Goal: Transaction & Acquisition: Purchase product/service

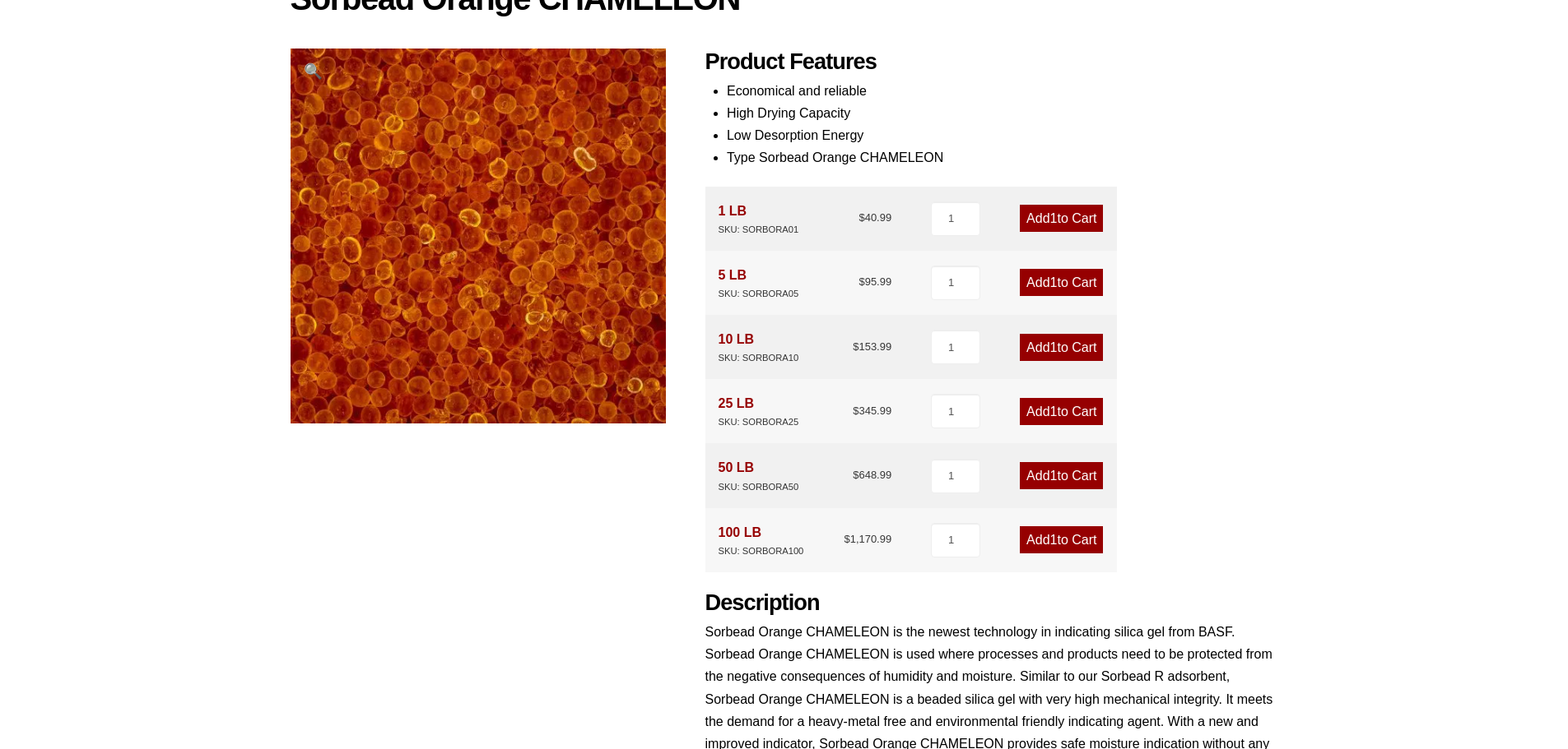
scroll to position [247, 0]
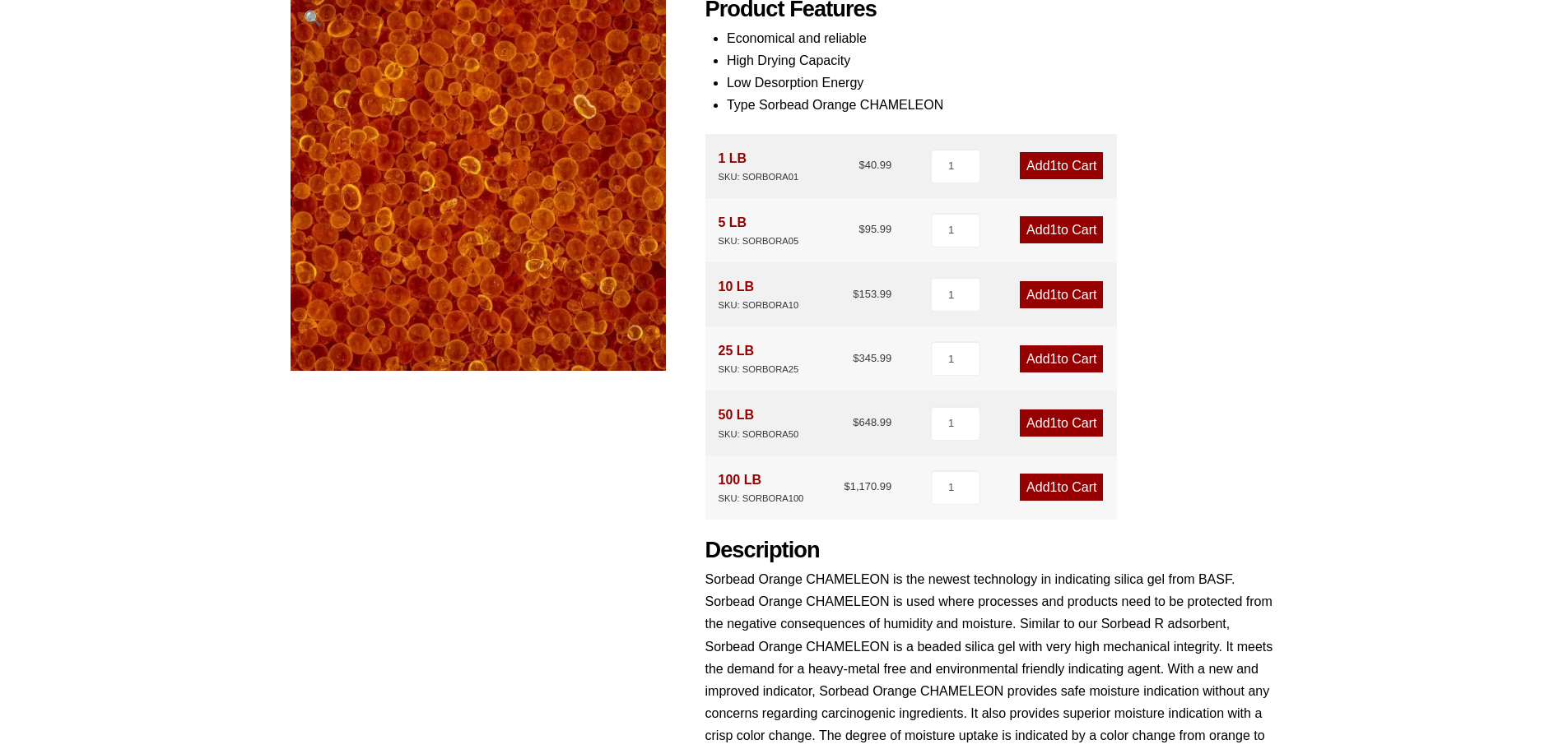
click at [781, 432] on div "SKU: SORBORA50" at bounding box center [759, 434] width 81 height 15
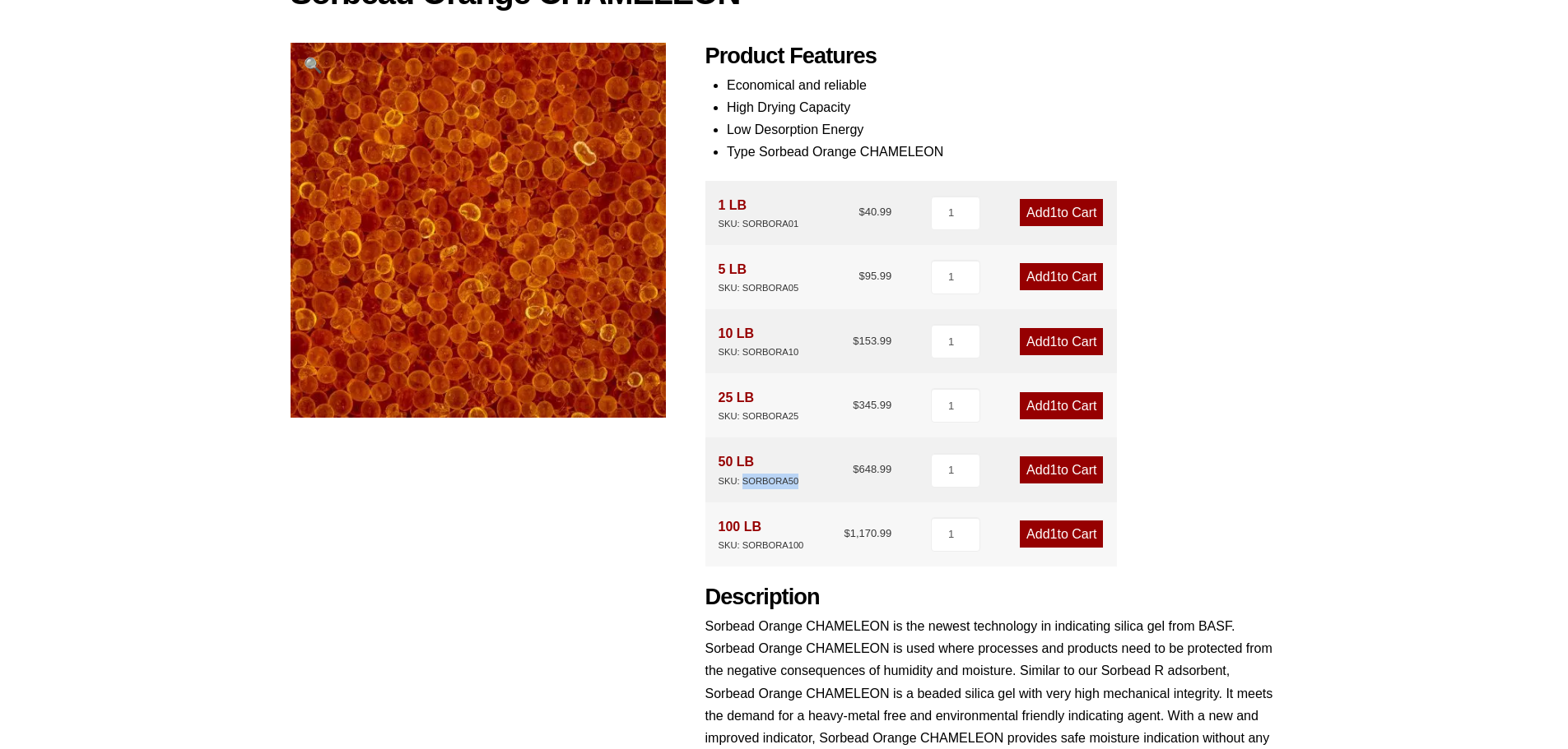
scroll to position [181, 0]
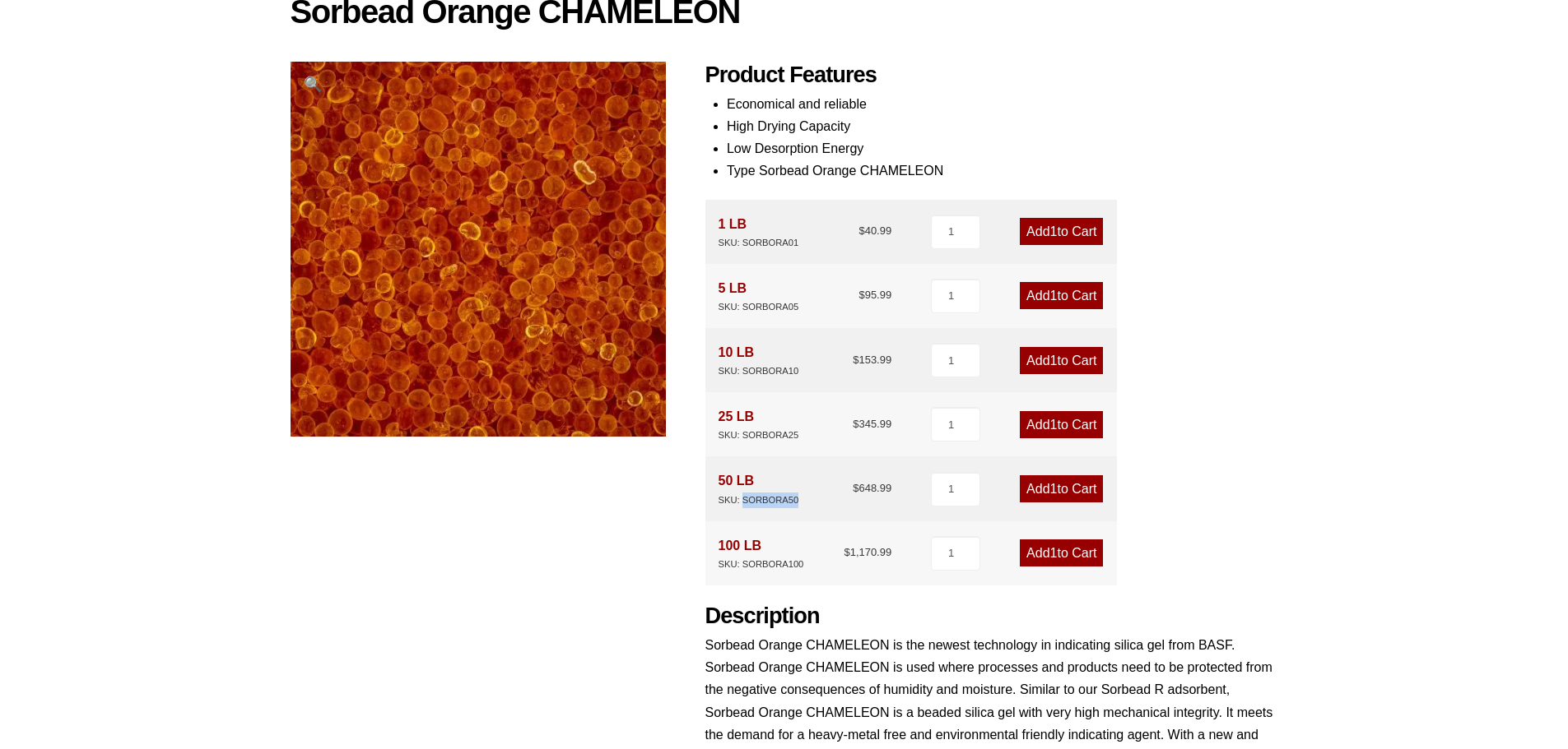
copy div "SORBORA50"
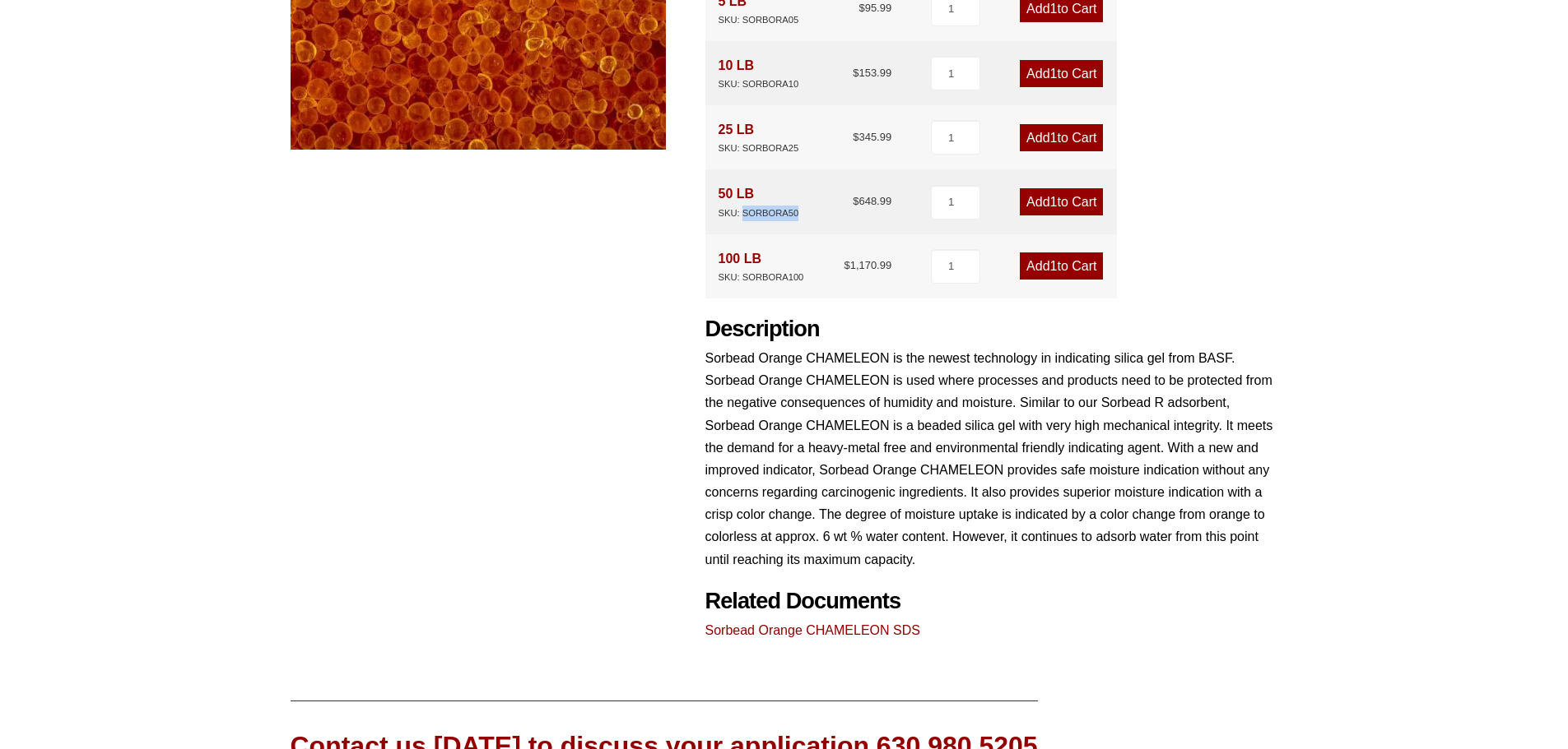
scroll to position [658, 0]
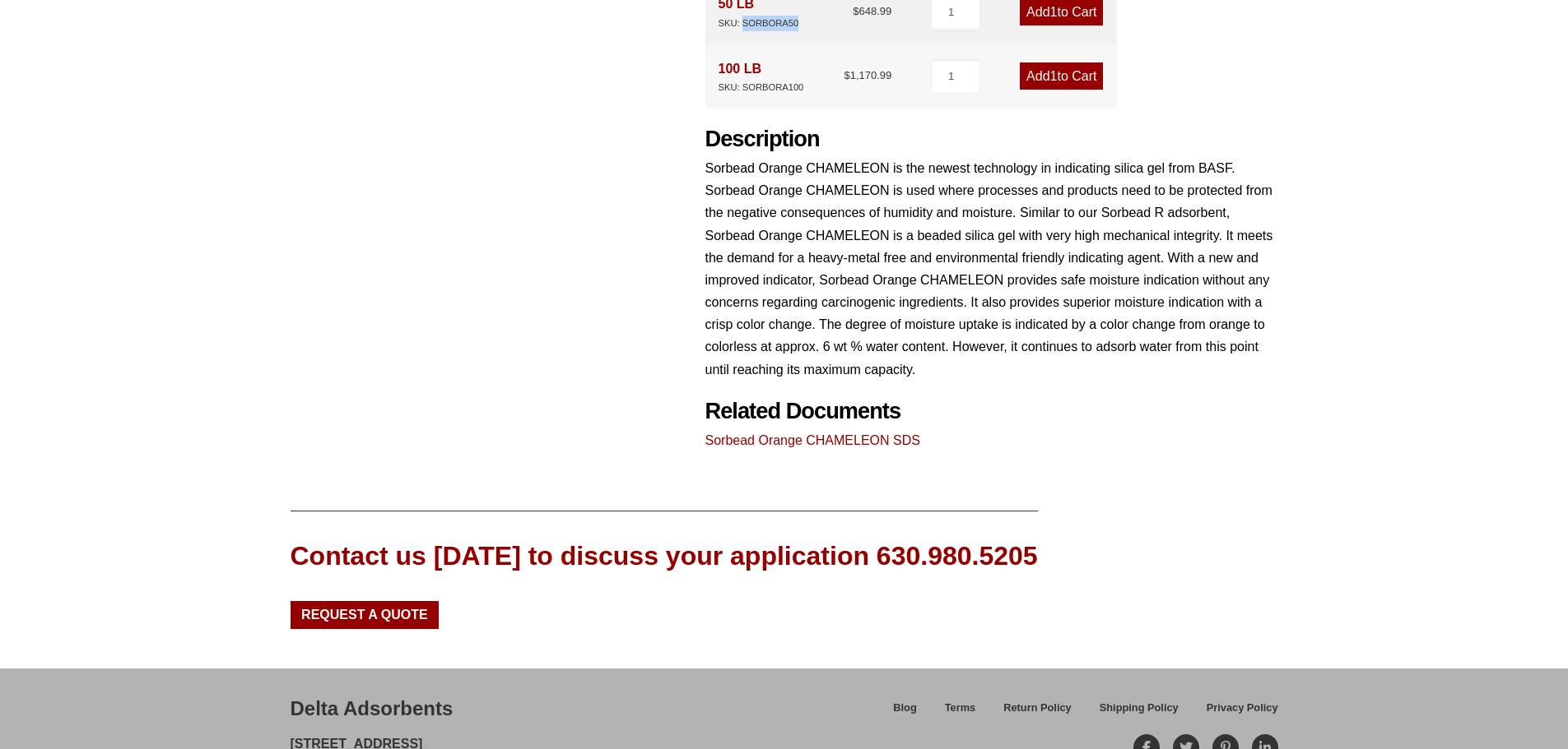
click at [852, 441] on link "Sorbead Orange CHAMELEON SDS" at bounding box center [812, 439] width 214 height 14
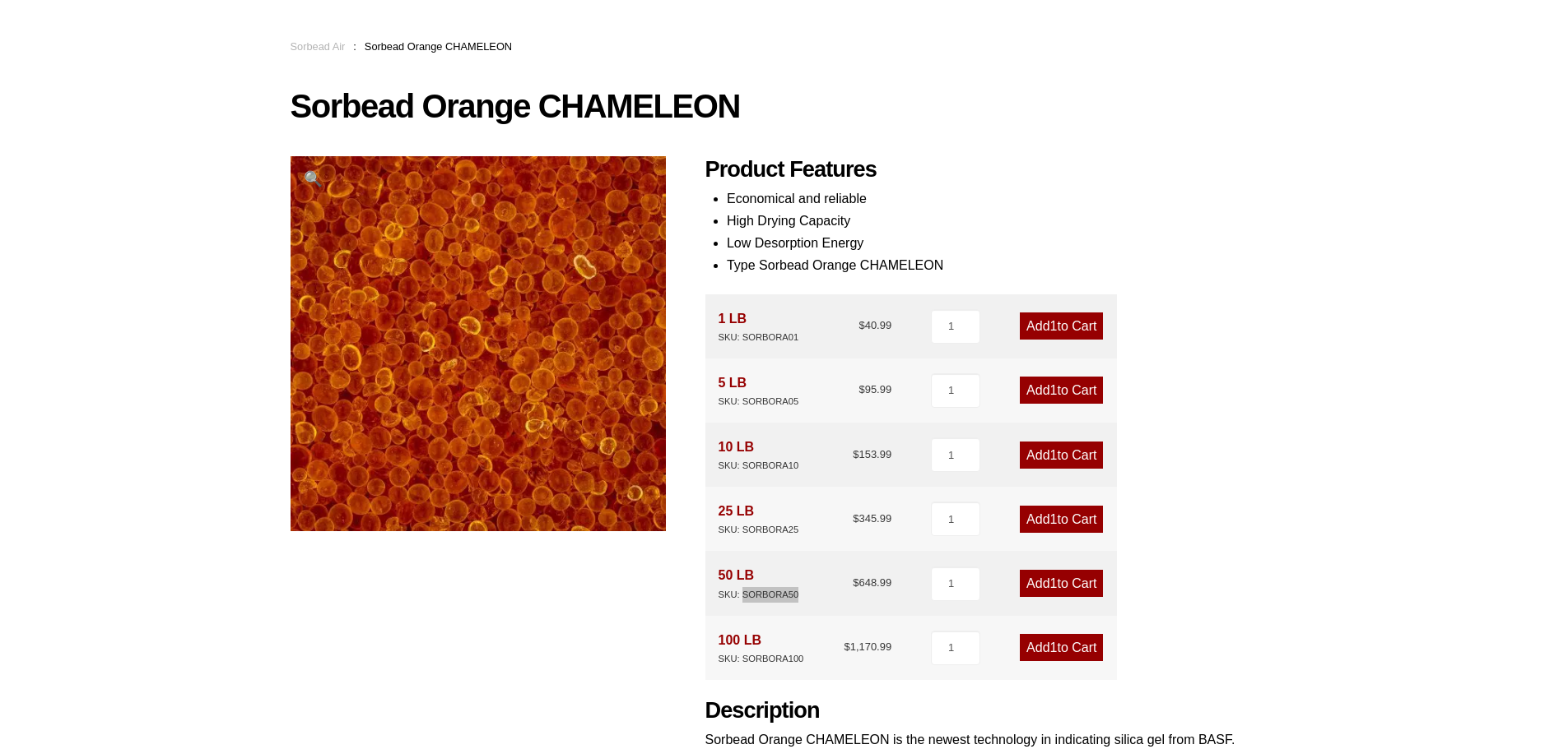
scroll to position [0, 0]
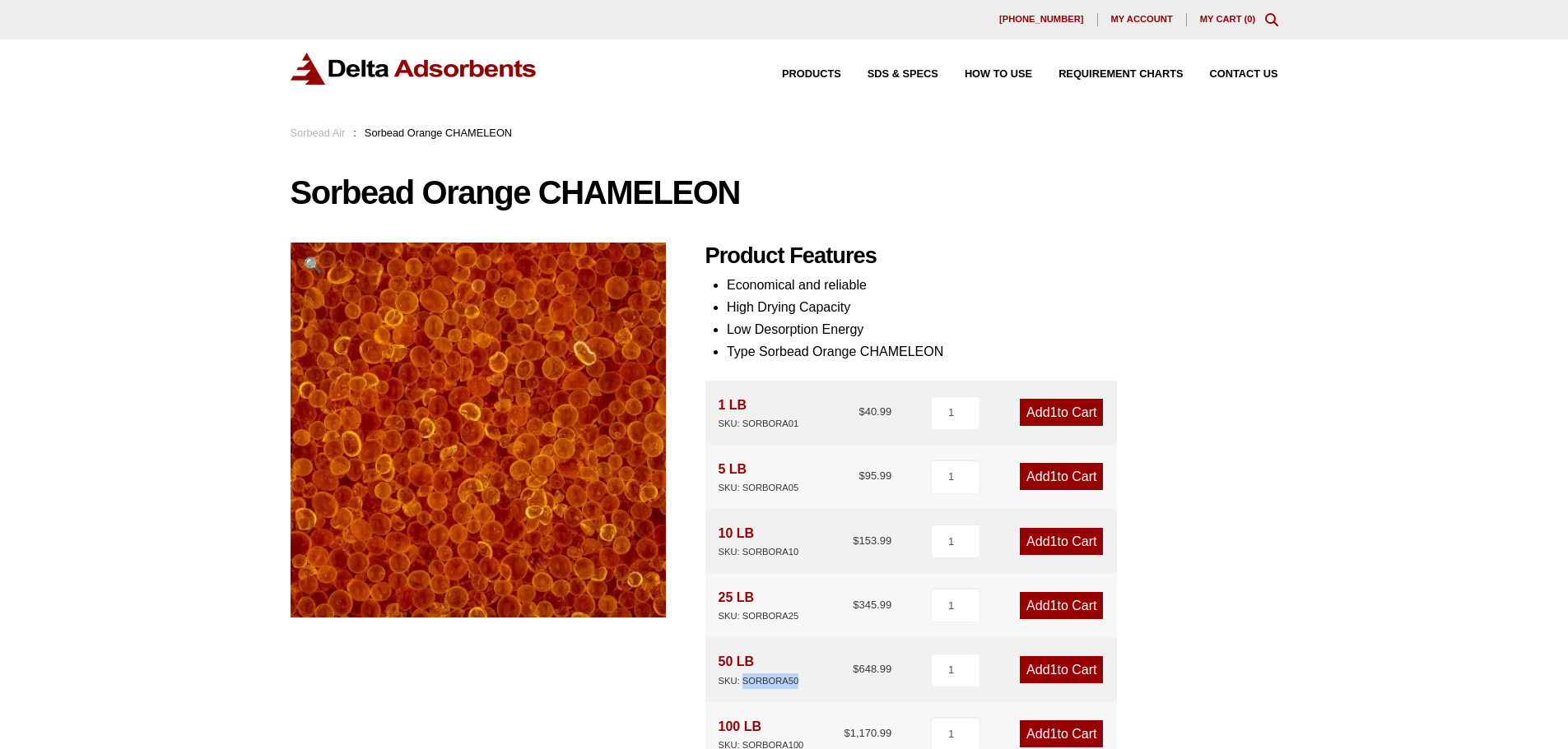
click at [1056, 677] on link "Add 1 to Cart" at bounding box center [1060, 670] width 83 height 27
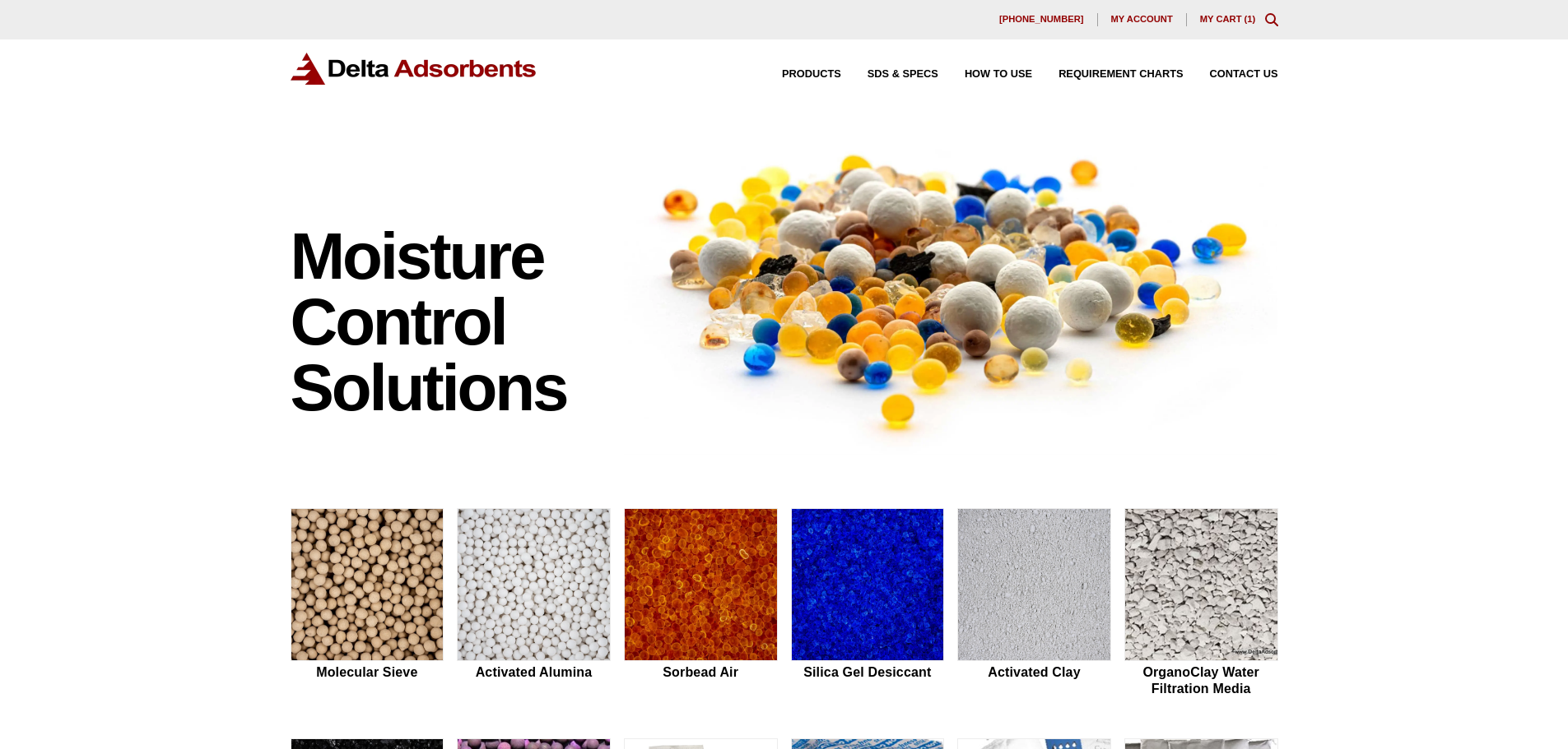
click at [1230, 16] on link "My Cart ( 1 )" at bounding box center [1228, 18] width 56 height 10
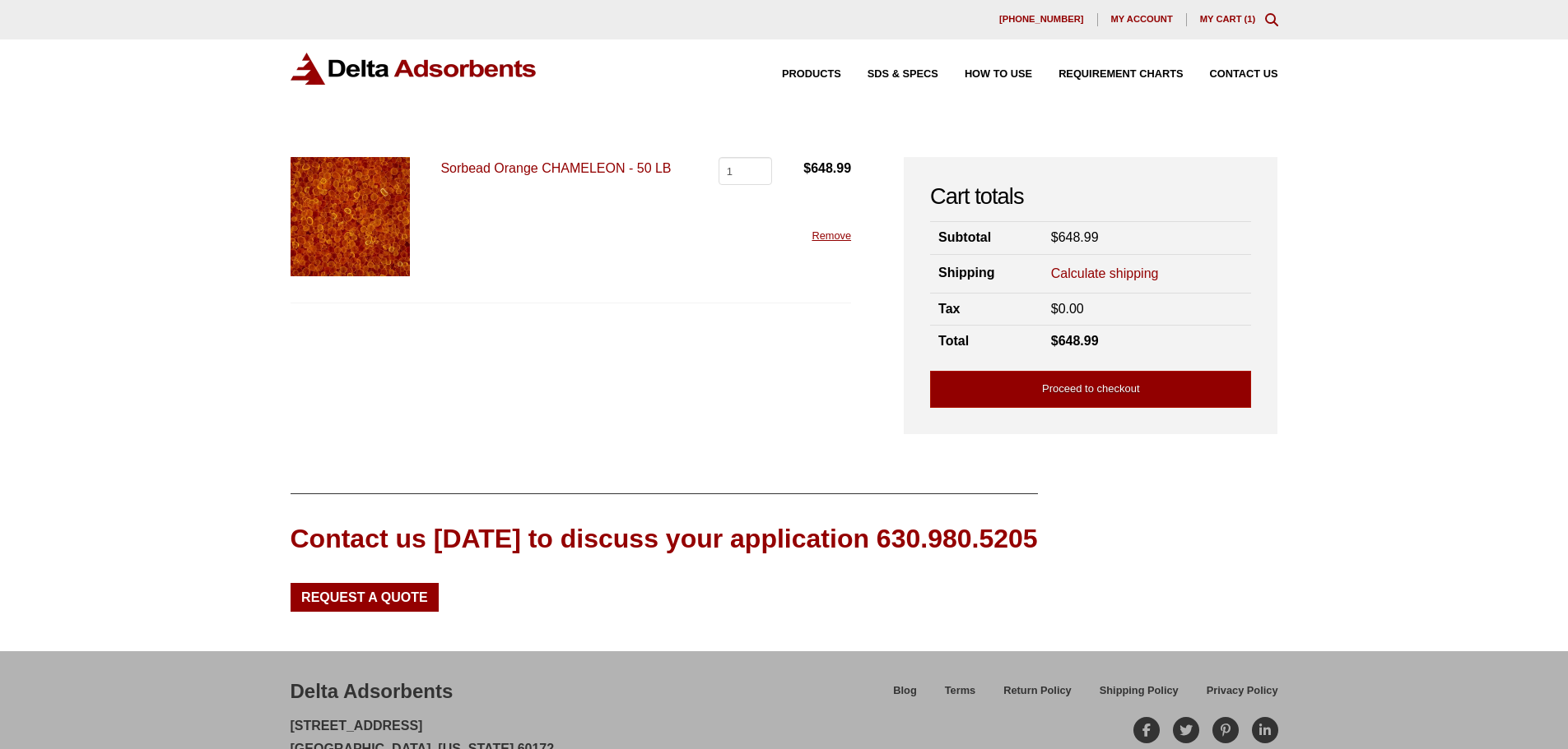
click at [1092, 258] on td "Calculate shipping Country / region Select a country / region… Canada [GEOGRAPH…" at bounding box center [1147, 273] width 209 height 39
click at [1098, 269] on link "Calculate shipping" at bounding box center [1105, 274] width 108 height 18
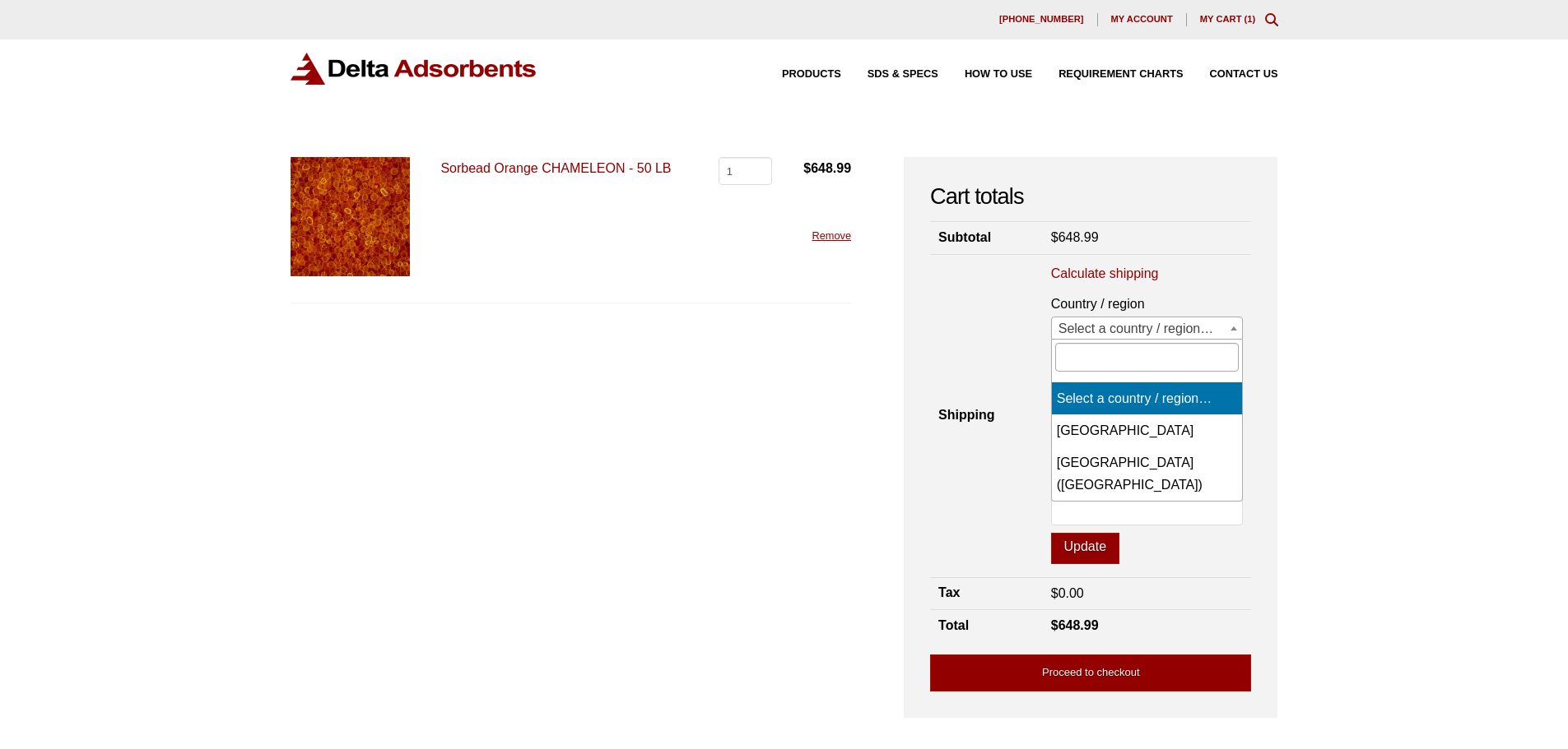
click at [1102, 328] on span "Select a country / region…" at bounding box center [1147, 329] width 191 height 23
drag, startPoint x: 1121, startPoint y: 446, endPoint x: 1123, endPoint y: 456, distance: 10.2
select select "US"
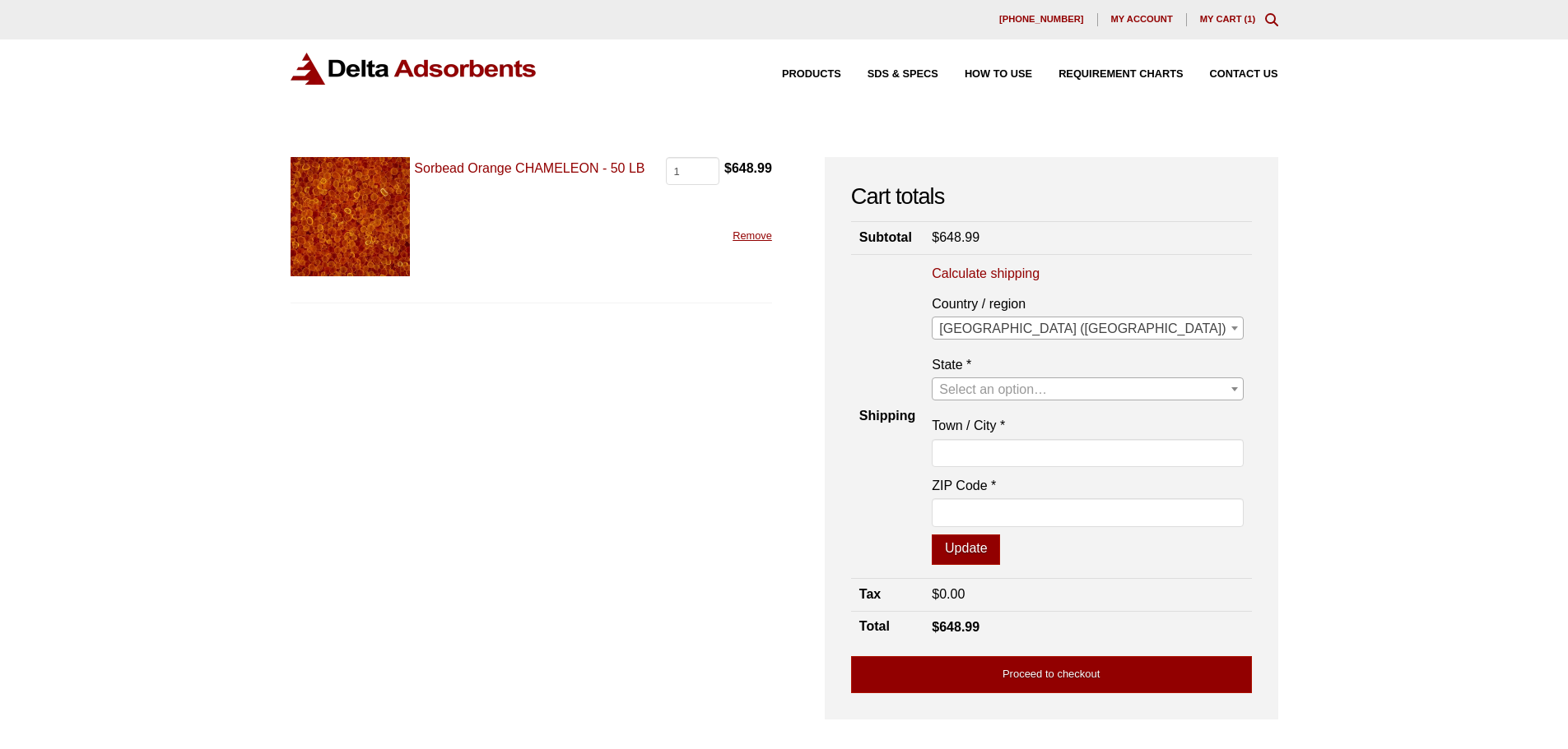
click at [1120, 398] on span "Select an option…" at bounding box center [1087, 389] width 310 height 23
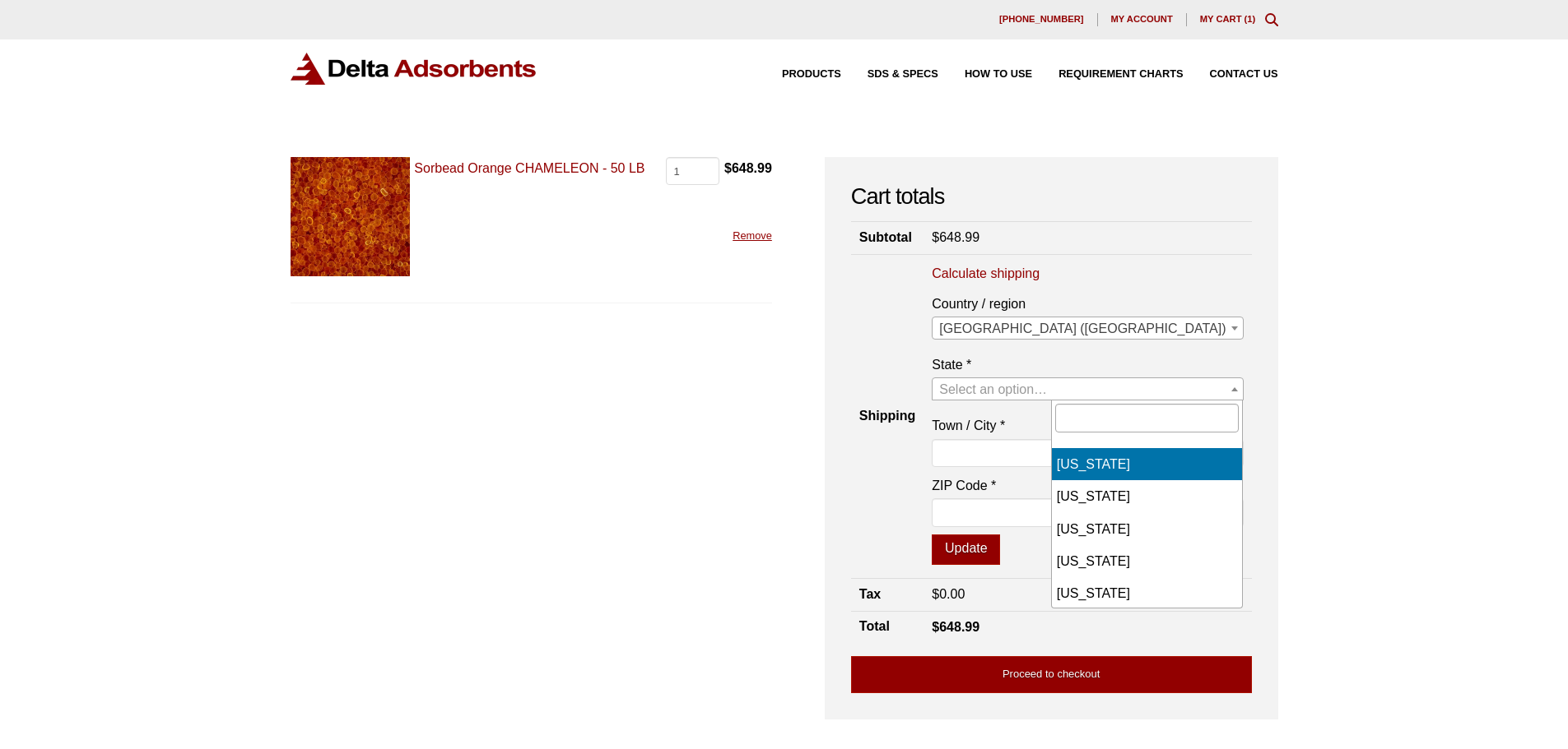
scroll to position [247, 0]
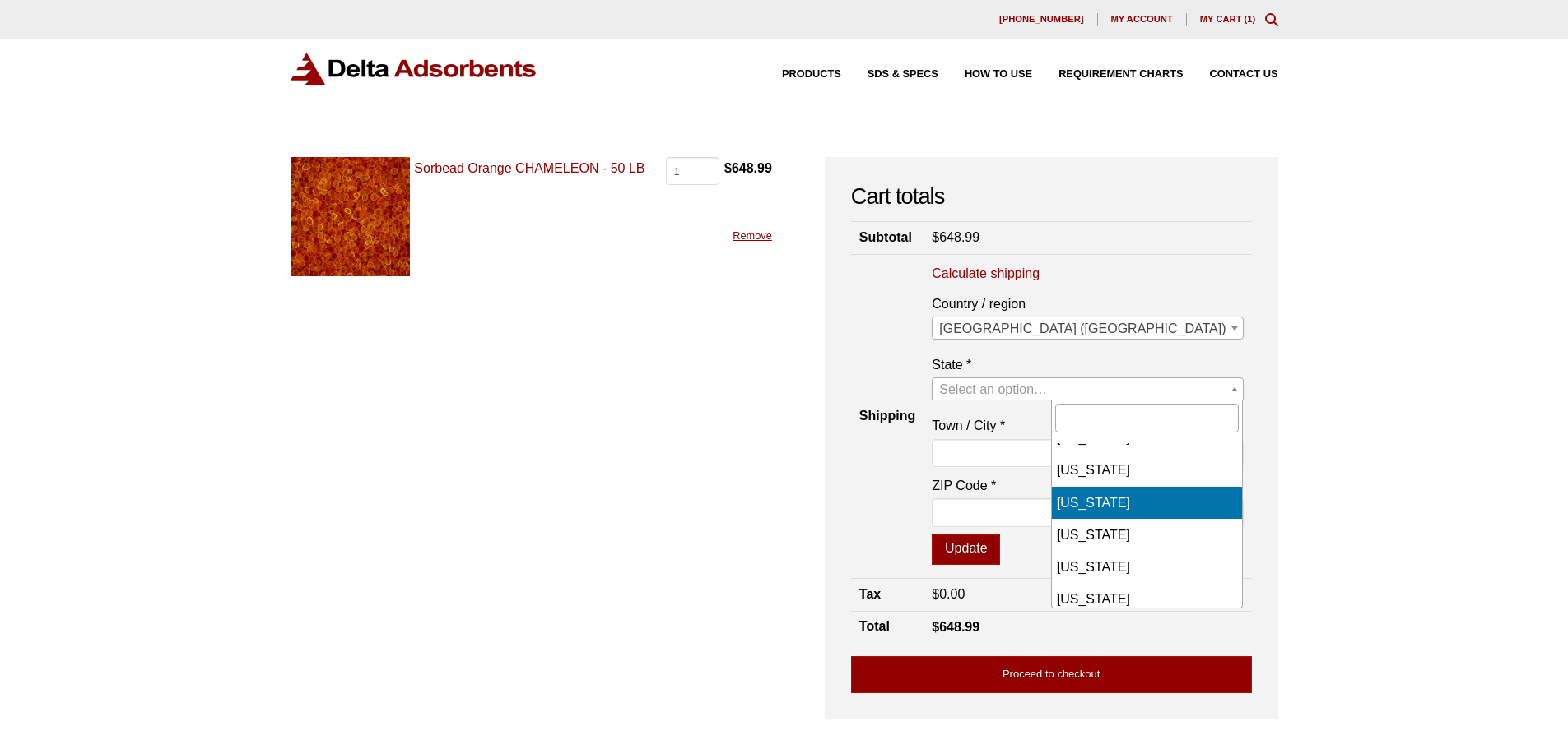
select select "FL"
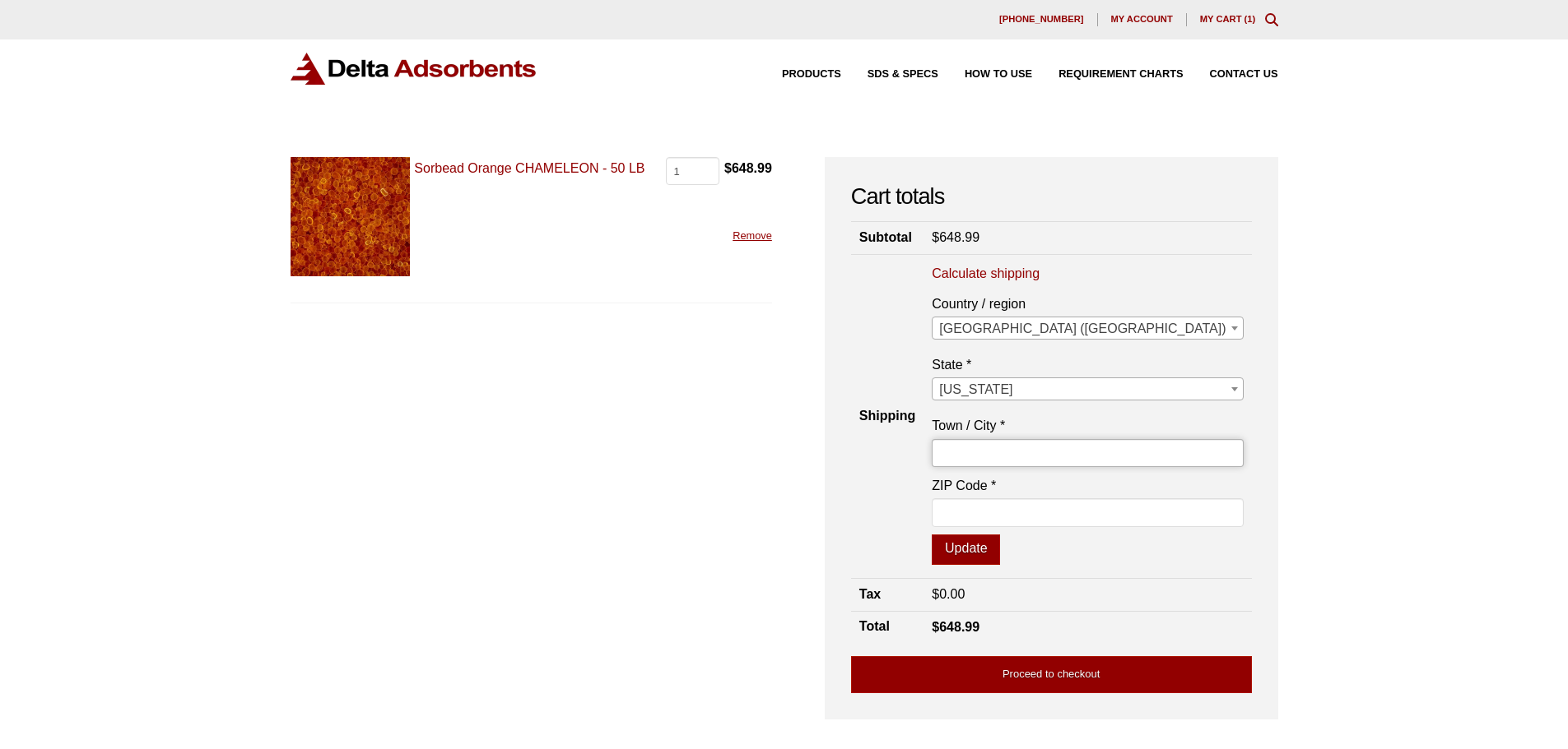
click at [1112, 442] on input "Town / City *" at bounding box center [1087, 453] width 311 height 28
type input "[GEOGRAPHIC_DATA]"
type input "33166"
click at [1000, 551] on button "Update" at bounding box center [965, 550] width 68 height 31
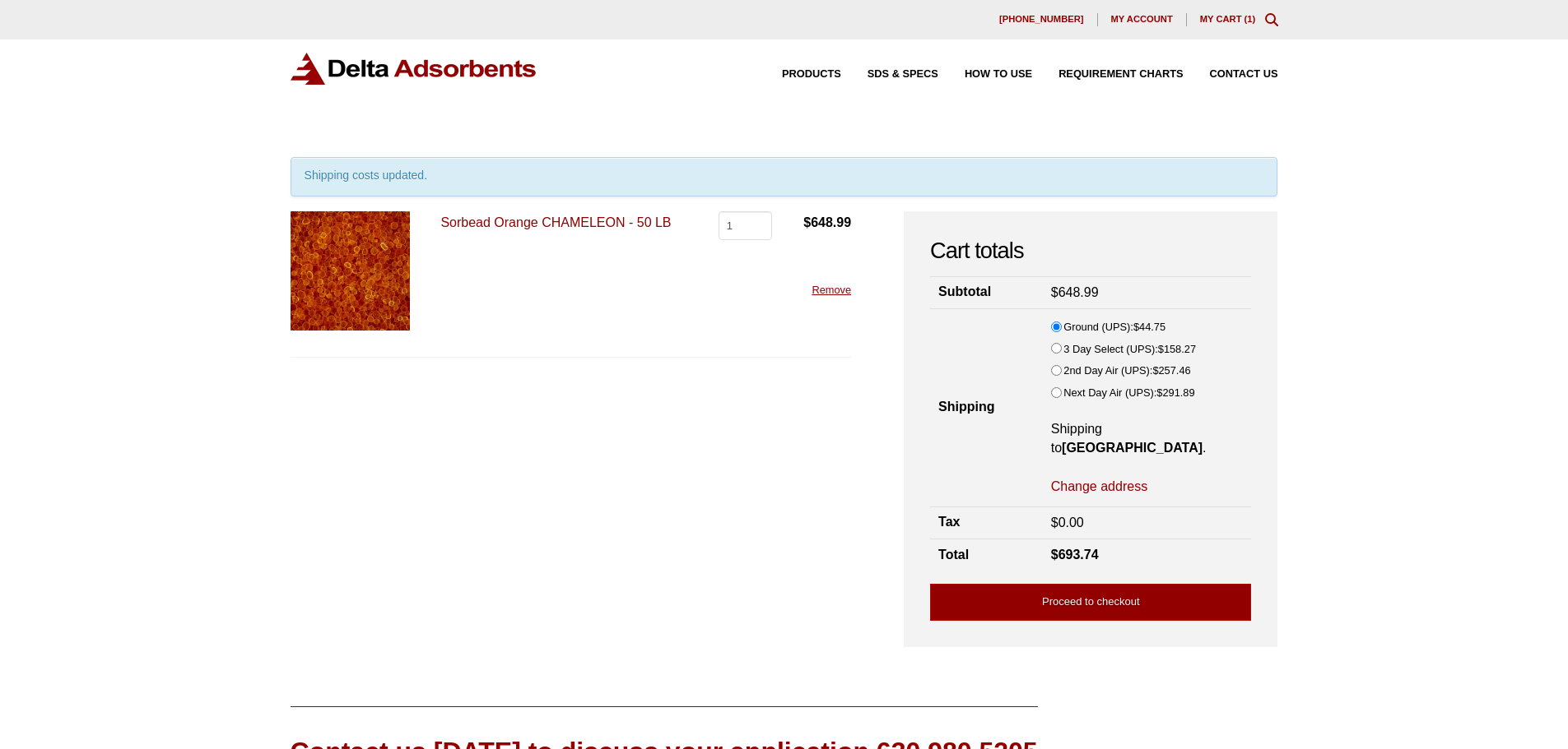
drag, startPoint x: 529, startPoint y: 473, endPoint x: 590, endPoint y: 488, distance: 62.8
click at [529, 473] on form "Sorbead Orange CHAMELEON - 50 LB Sorbead Orange CHAMELEON - 50 LB quantity 1 $ …" at bounding box center [571, 420] width 561 height 419
